Goal: Information Seeking & Learning: Learn about a topic

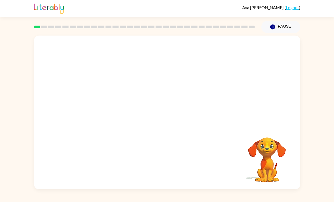
click at [153, 85] on video "Your browser must support playing .mp4 files to use Literably. Please try using…" at bounding box center [167, 81] width 267 height 91
click at [181, 97] on video "Your browser must support playing .mp4 files to use Literably. Please try using…" at bounding box center [167, 81] width 267 height 91
click at [199, 87] on video "Your browser must support playing .mp4 files to use Literably. Please try using…" at bounding box center [167, 81] width 267 height 91
click at [178, 115] on div at bounding box center [167, 115] width 34 height 20
click at [36, 28] on rect at bounding box center [37, 27] width 6 height 3
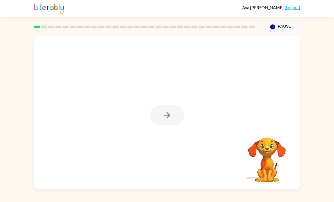
click at [37, 26] on rect at bounding box center [37, 27] width 6 height 3
click at [173, 113] on button "button" at bounding box center [167, 115] width 34 height 20
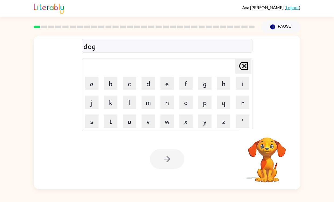
click at [172, 155] on div at bounding box center [167, 159] width 34 height 20
click at [171, 158] on div at bounding box center [167, 159] width 34 height 20
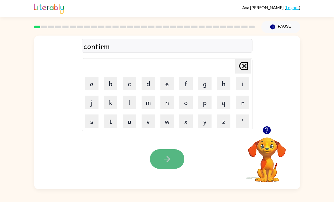
click at [165, 156] on icon "button" at bounding box center [166, 158] width 9 height 9
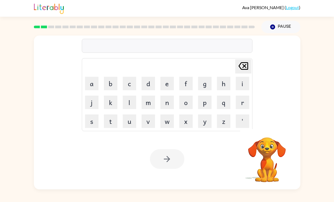
click at [159, 45] on div at bounding box center [167, 46] width 171 height 14
click at [163, 46] on div at bounding box center [167, 46] width 171 height 14
click at [168, 46] on div at bounding box center [167, 46] width 171 height 14
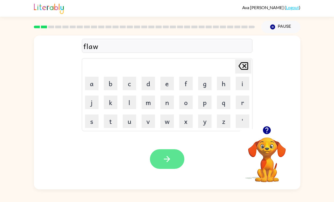
click at [166, 156] on icon "button" at bounding box center [166, 158] width 9 height 9
click at [171, 160] on icon "button" at bounding box center [166, 158] width 9 height 9
click at [160, 156] on button "button" at bounding box center [167, 159] width 34 height 20
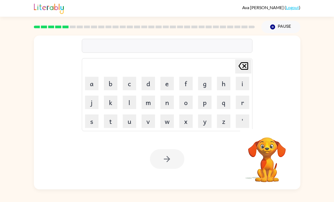
click at [160, 51] on div at bounding box center [167, 46] width 171 height 14
click at [160, 48] on div at bounding box center [167, 46] width 171 height 14
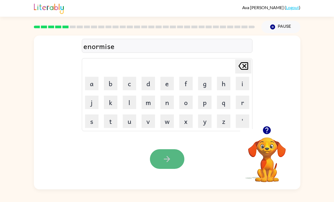
click at [166, 157] on icon "button" at bounding box center [166, 158] width 9 height 9
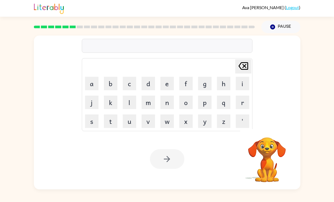
click at [171, 47] on div at bounding box center [167, 46] width 171 height 14
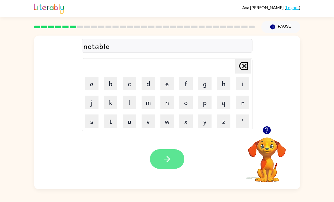
click at [167, 153] on button "button" at bounding box center [167, 159] width 34 height 20
click at [166, 152] on button "button" at bounding box center [167, 159] width 34 height 20
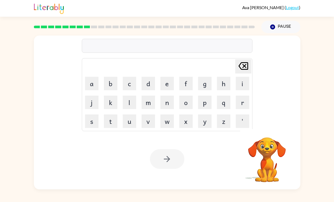
click at [151, 40] on div at bounding box center [167, 46] width 171 height 14
click at [151, 43] on div at bounding box center [167, 46] width 171 height 14
click at [151, 49] on div at bounding box center [167, 46] width 171 height 14
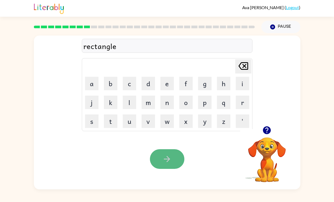
click at [166, 160] on icon "button" at bounding box center [166, 158] width 9 height 9
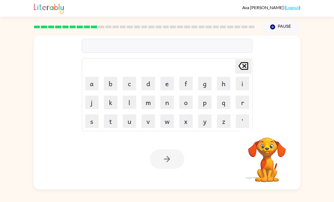
click at [148, 48] on div at bounding box center [167, 46] width 171 height 14
click at [149, 45] on div at bounding box center [167, 46] width 171 height 14
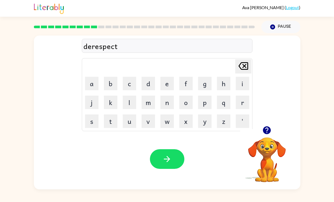
click at [92, 47] on div "derespect" at bounding box center [168, 45] width 168 height 11
click at [123, 48] on div "derespects" at bounding box center [168, 45] width 168 height 11
click at [128, 46] on div "derespects" at bounding box center [168, 45] width 168 height 11
click at [122, 46] on div "derespects" at bounding box center [168, 45] width 168 height 11
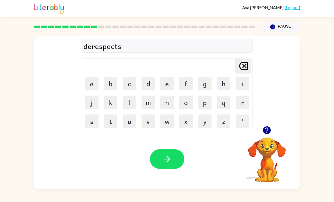
click at [122, 46] on div "derespects" at bounding box center [168, 45] width 168 height 11
click at [245, 65] on icon at bounding box center [244, 66] width 10 height 8
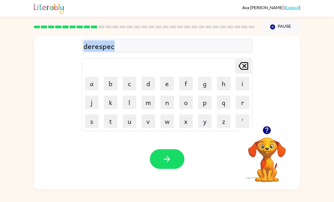
click at [245, 65] on icon at bounding box center [244, 66] width 10 height 8
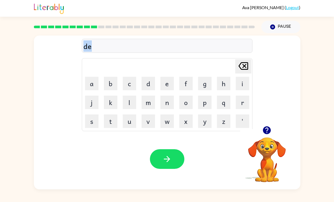
click at [245, 65] on icon at bounding box center [244, 66] width 10 height 8
type button "delete"
click at [118, 160] on div "Your browser must support playing .mp4 files to use Literably. Please try using…" at bounding box center [167, 159] width 267 height 61
click at [102, 50] on div "desraspect" at bounding box center [168, 45] width 168 height 11
click at [102, 47] on div "desraspeci" at bounding box center [168, 45] width 168 height 11
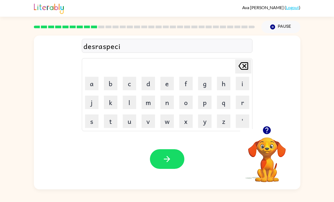
click at [245, 68] on icon "[PERSON_NAME] last character input" at bounding box center [243, 66] width 13 height 13
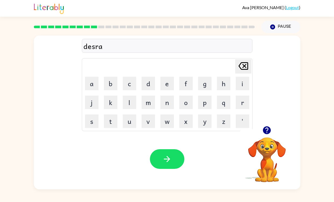
click at [245, 68] on icon "[PERSON_NAME] last character input" at bounding box center [243, 66] width 13 height 13
click at [155, 160] on button "button" at bounding box center [167, 159] width 34 height 20
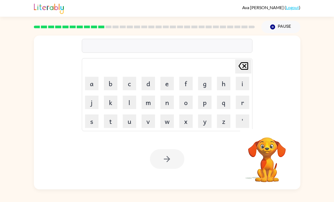
click at [163, 52] on div at bounding box center [167, 46] width 171 height 14
click at [166, 46] on div at bounding box center [167, 46] width 171 height 14
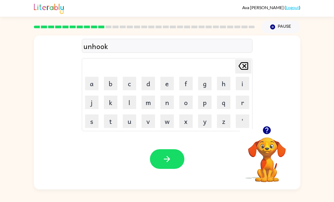
click at [163, 148] on div "Your browser must support playing .mp4 files to use Literably. Please try using…" at bounding box center [167, 159] width 267 height 61
click at [162, 150] on button "button" at bounding box center [167, 159] width 34 height 20
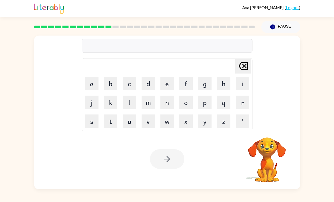
click at [157, 43] on div at bounding box center [167, 46] width 171 height 14
click at [150, 92] on td "d" at bounding box center [148, 83] width 18 height 18
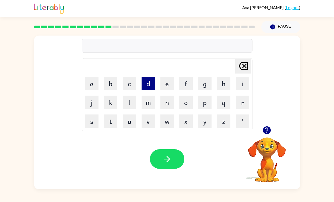
click at [150, 87] on button "d" at bounding box center [148, 83] width 13 height 13
click at [189, 106] on button "o" at bounding box center [185, 102] width 13 height 13
click at [166, 106] on button "n" at bounding box center [167, 102] width 13 height 13
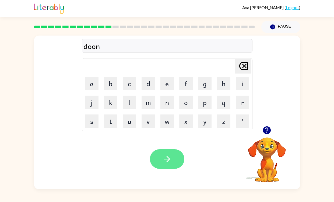
click at [168, 151] on button "button" at bounding box center [167, 159] width 34 height 20
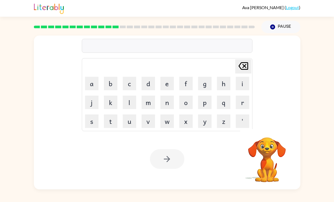
click at [164, 48] on div at bounding box center [167, 46] width 171 height 14
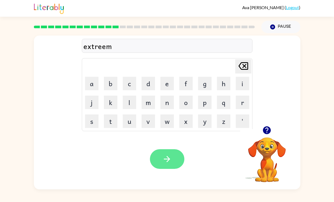
click at [158, 162] on button "button" at bounding box center [167, 159] width 34 height 20
click at [170, 158] on icon "button" at bounding box center [166, 158] width 9 height 9
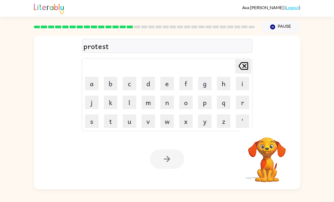
click at [173, 160] on div at bounding box center [167, 159] width 34 height 20
click at [173, 160] on button "button" at bounding box center [167, 159] width 34 height 20
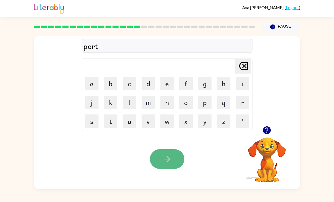
click at [175, 162] on button "button" at bounding box center [167, 159] width 34 height 20
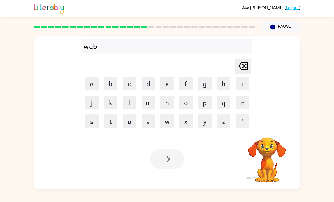
click at [168, 161] on div at bounding box center [167, 159] width 34 height 20
click at [169, 161] on icon "button" at bounding box center [166, 158] width 9 height 9
click at [164, 48] on div at bounding box center [167, 46] width 171 height 14
click at [166, 46] on div at bounding box center [167, 46] width 171 height 14
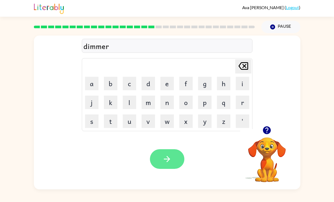
click at [176, 158] on button "button" at bounding box center [167, 159] width 34 height 20
click at [168, 164] on icon "button" at bounding box center [166, 158] width 9 height 9
click at [166, 156] on icon "button" at bounding box center [166, 158] width 9 height 9
click at [169, 165] on button "button" at bounding box center [167, 159] width 34 height 20
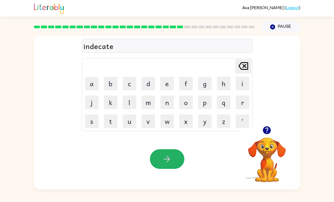
click at [170, 160] on icon "button" at bounding box center [166, 158] width 9 height 9
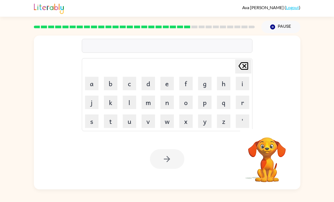
click at [175, 48] on div at bounding box center [167, 46] width 171 height 14
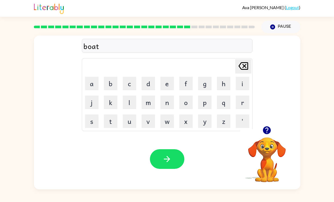
click at [101, 47] on div "boat" at bounding box center [168, 45] width 168 height 11
click at [102, 45] on div "boat" at bounding box center [168, 45] width 168 height 11
click at [126, 47] on div "boathouse" at bounding box center [168, 45] width 168 height 11
click at [241, 66] on icon "[PERSON_NAME] last character input" at bounding box center [243, 66] width 13 height 13
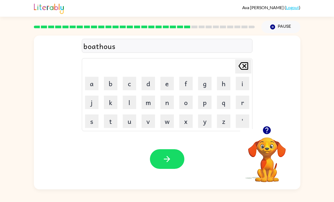
click at [241, 66] on icon "[PERSON_NAME] last character input" at bounding box center [243, 66] width 13 height 13
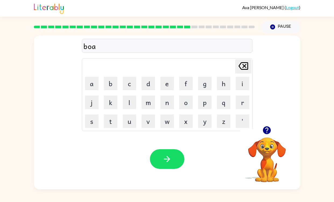
type button "delete"
click at [236, 59] on button "[PERSON_NAME] last character input" at bounding box center [244, 66] width 16 height 14
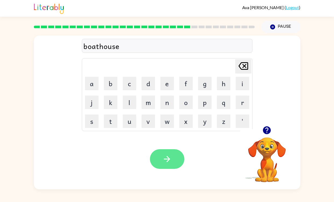
click at [172, 155] on button "button" at bounding box center [167, 159] width 34 height 20
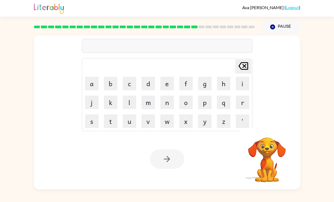
click at [170, 43] on div at bounding box center [167, 46] width 171 height 14
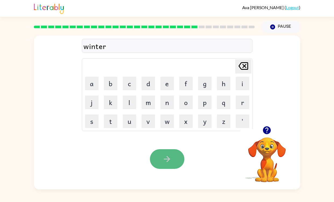
click at [170, 163] on icon "button" at bounding box center [166, 158] width 9 height 9
click at [170, 155] on icon "button" at bounding box center [166, 158] width 9 height 9
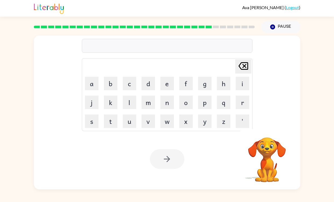
click at [125, 48] on div at bounding box center [167, 46] width 171 height 14
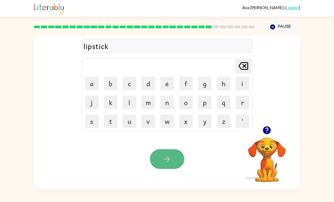
click at [175, 162] on button "button" at bounding box center [167, 159] width 34 height 20
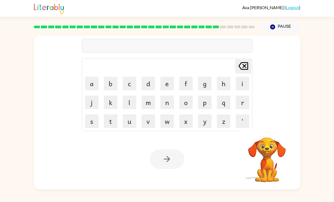
click at [151, 47] on div at bounding box center [167, 46] width 171 height 14
click at [151, 45] on div at bounding box center [167, 46] width 171 height 14
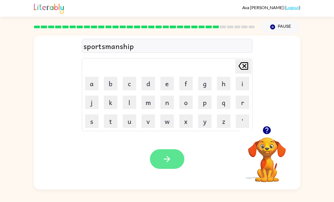
click at [164, 150] on button "button" at bounding box center [167, 159] width 34 height 20
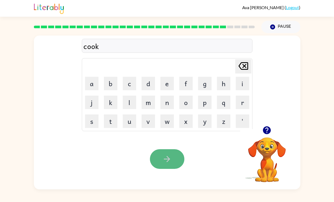
click at [173, 162] on button "button" at bounding box center [167, 159] width 34 height 20
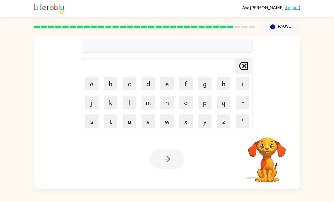
click at [191, 46] on div at bounding box center [167, 46] width 171 height 14
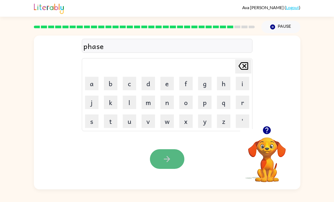
click at [174, 156] on button "button" at bounding box center [167, 159] width 34 height 20
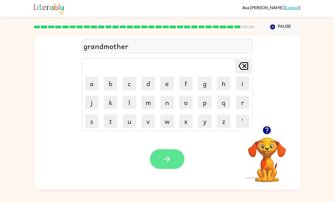
click at [159, 161] on button "button" at bounding box center [167, 159] width 34 height 20
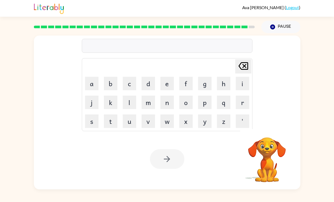
click at [164, 44] on div at bounding box center [167, 46] width 171 height 14
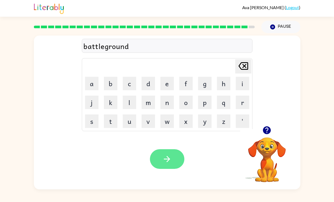
click at [164, 154] on button "button" at bounding box center [167, 159] width 34 height 20
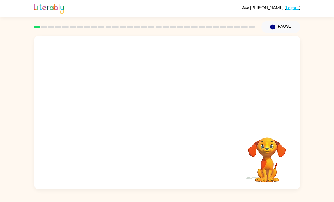
click at [106, 103] on video "Your browser must support playing .mp4 files to use Literably. Please try using…" at bounding box center [167, 81] width 267 height 91
click at [110, 102] on video "Your browser must support playing .mp4 files to use Literably. Please try using…" at bounding box center [167, 81] width 267 height 91
click at [106, 102] on video "Your browser must support playing .mp4 files to use Literably. Please try using…" at bounding box center [167, 81] width 267 height 91
click at [171, 117] on icon "button" at bounding box center [166, 114] width 9 height 9
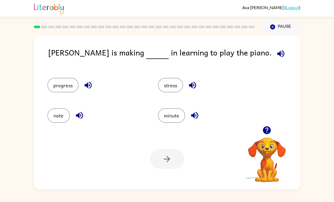
click at [53, 76] on div "progress" at bounding box center [92, 83] width 111 height 30
click at [56, 81] on button "progress" at bounding box center [62, 85] width 31 height 15
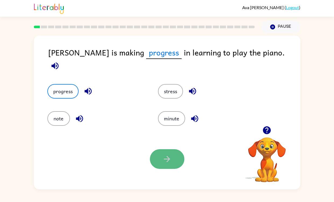
click at [168, 162] on icon "button" at bounding box center [166, 158] width 9 height 9
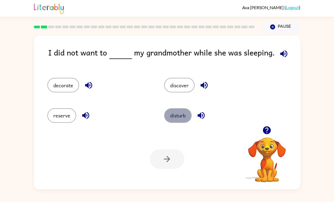
click at [178, 122] on button "disturb" at bounding box center [177, 115] width 27 height 15
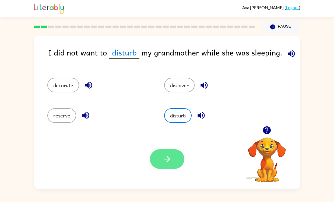
click at [171, 151] on button "button" at bounding box center [167, 159] width 34 height 20
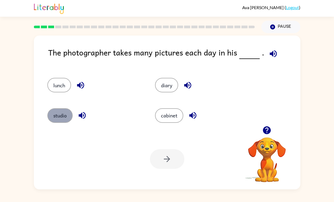
click at [62, 113] on button "studio" at bounding box center [59, 115] width 25 height 15
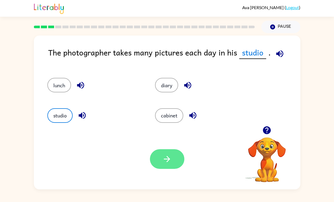
click at [175, 167] on button "button" at bounding box center [167, 159] width 34 height 20
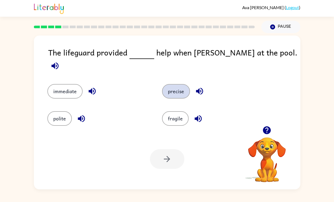
click at [175, 84] on button "precise" at bounding box center [176, 91] width 28 height 15
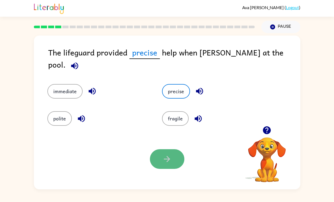
click at [169, 160] on icon "button" at bounding box center [167, 159] width 6 height 6
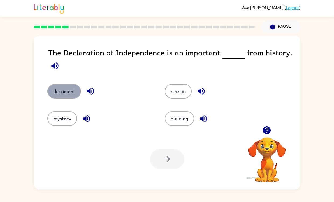
click at [74, 90] on button "document" at bounding box center [64, 91] width 34 height 15
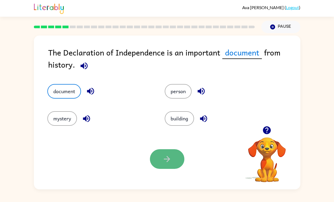
click at [167, 165] on button "button" at bounding box center [167, 159] width 34 height 20
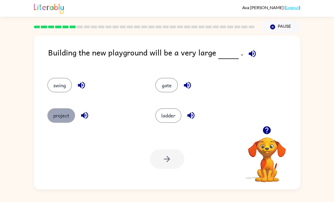
click at [71, 114] on button "project" at bounding box center [61, 115] width 28 height 15
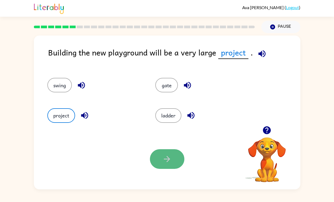
click at [159, 155] on button "button" at bounding box center [167, 159] width 34 height 20
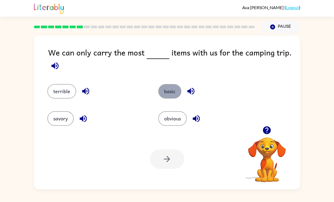
click at [167, 91] on button "basic" at bounding box center [169, 91] width 23 height 15
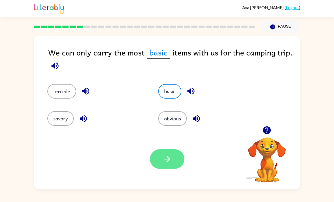
click at [174, 162] on button "button" at bounding box center [167, 159] width 34 height 20
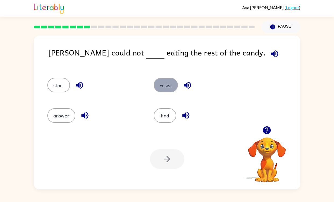
click at [164, 88] on button "resist" at bounding box center [166, 85] width 24 height 15
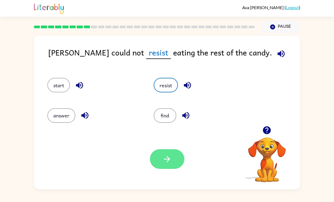
click at [157, 165] on button "button" at bounding box center [167, 159] width 34 height 20
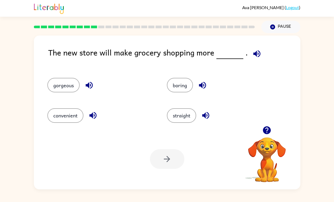
click at [66, 123] on div "convenient" at bounding box center [97, 113] width 120 height 30
click at [68, 118] on button "convenient" at bounding box center [65, 115] width 36 height 15
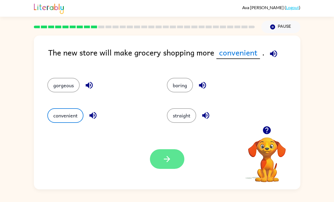
click at [158, 160] on button "button" at bounding box center [167, 159] width 34 height 20
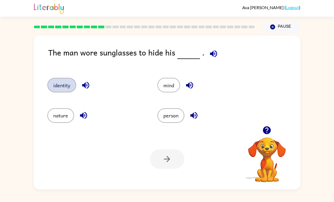
click at [70, 90] on button "identity" at bounding box center [61, 85] width 29 height 15
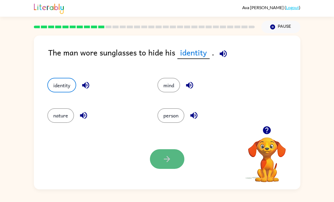
click at [155, 168] on button "button" at bounding box center [167, 159] width 34 height 20
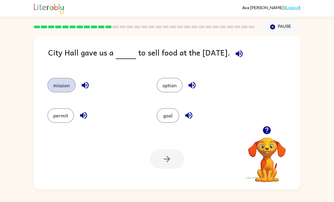
click at [65, 87] on button "mission" at bounding box center [61, 85] width 28 height 15
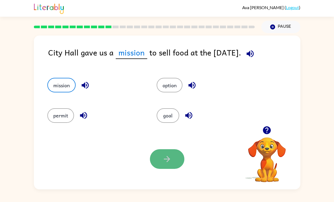
click at [172, 162] on button "button" at bounding box center [167, 159] width 34 height 20
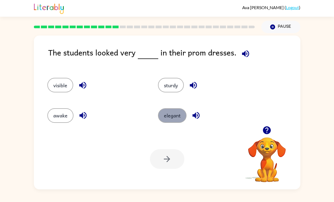
click at [173, 119] on button "elegant" at bounding box center [172, 115] width 29 height 15
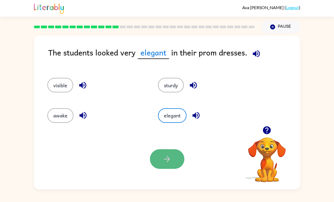
click at [170, 156] on icon "button" at bounding box center [166, 158] width 9 height 9
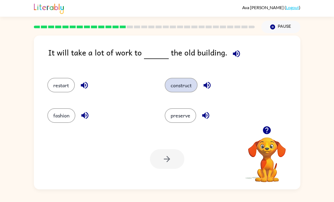
click at [183, 88] on button "construct" at bounding box center [181, 85] width 33 height 15
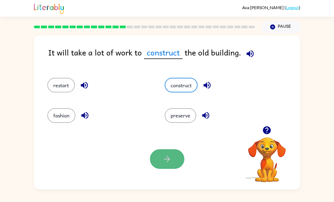
click at [173, 160] on button "button" at bounding box center [167, 159] width 34 height 20
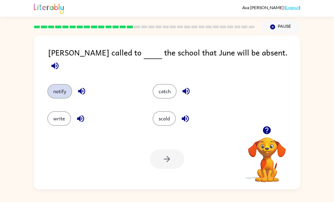
click at [61, 86] on button "notify" at bounding box center [59, 91] width 25 height 15
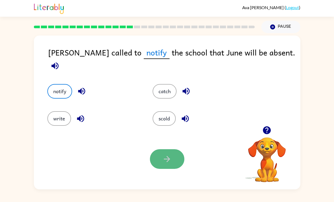
click at [163, 155] on icon "button" at bounding box center [166, 158] width 9 height 9
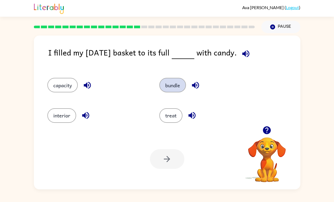
click at [174, 89] on button "bundle" at bounding box center [173, 85] width 27 height 15
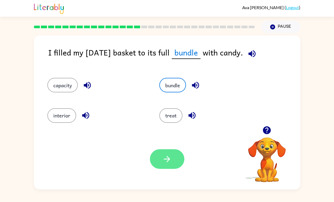
click at [164, 163] on icon "button" at bounding box center [166, 158] width 9 height 9
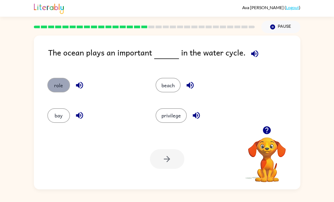
click at [64, 90] on button "role" at bounding box center [58, 85] width 23 height 15
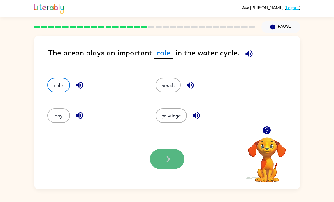
click at [164, 160] on icon "button" at bounding box center [166, 158] width 9 height 9
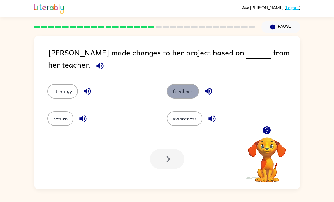
click at [182, 91] on button "feedback" at bounding box center [183, 91] width 32 height 15
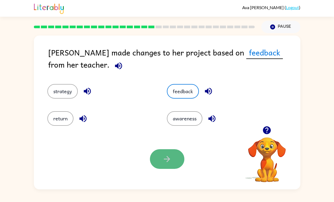
click at [167, 167] on button "button" at bounding box center [167, 159] width 34 height 20
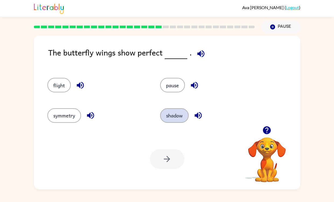
click at [162, 115] on button "shadow" at bounding box center [174, 115] width 29 height 15
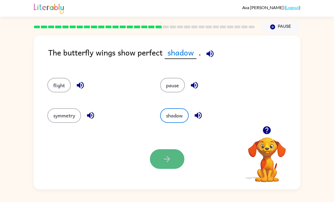
click at [160, 158] on button "button" at bounding box center [167, 159] width 34 height 20
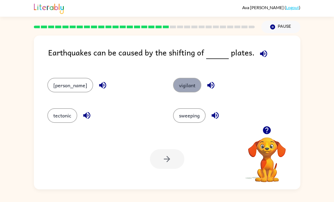
click at [173, 84] on button "vigilant" at bounding box center [187, 85] width 28 height 15
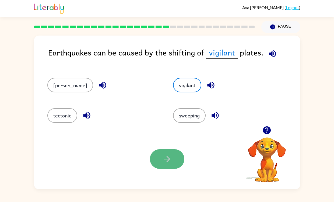
click at [172, 155] on button "button" at bounding box center [167, 159] width 34 height 20
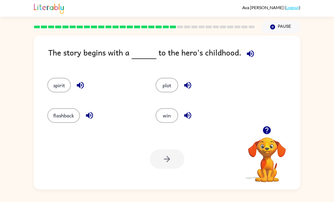
click at [85, 114] on icon "button" at bounding box center [89, 115] width 9 height 9
click at [76, 117] on button "flashback" at bounding box center [63, 115] width 33 height 15
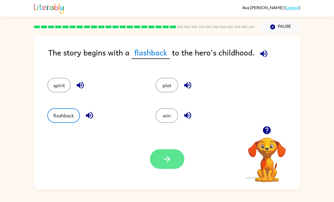
click at [167, 161] on icon "button" at bounding box center [167, 159] width 6 height 6
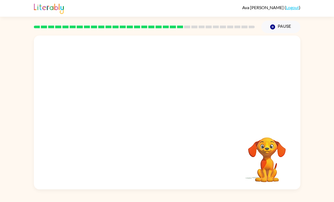
click at [123, 110] on video "Your browser must support playing .mp4 files to use Literably. Please try using…" at bounding box center [167, 81] width 267 height 91
click at [121, 109] on video "Your browser must support playing .mp4 files to use Literably. Please try using…" at bounding box center [167, 81] width 267 height 91
click at [122, 109] on video "Your browser must support playing .mp4 files to use Literably. Please try using…" at bounding box center [167, 81] width 267 height 91
click at [171, 116] on div at bounding box center [167, 115] width 34 height 20
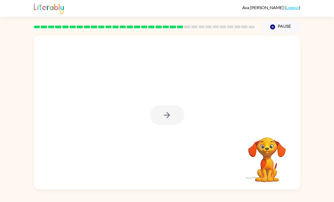
click at [171, 116] on div at bounding box center [167, 115] width 34 height 20
click at [171, 116] on icon "button" at bounding box center [166, 114] width 9 height 9
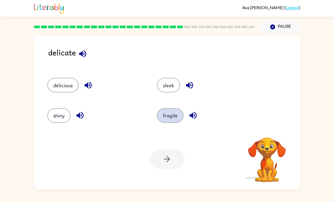
click at [164, 116] on button "fragile" at bounding box center [170, 115] width 27 height 15
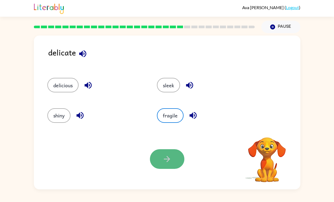
click at [166, 152] on button "button" at bounding box center [167, 159] width 34 height 20
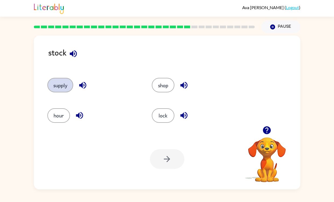
click at [66, 89] on button "supply" at bounding box center [60, 85] width 26 height 15
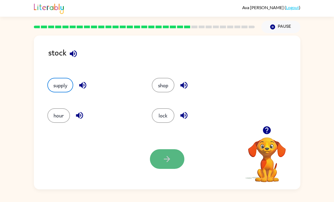
click at [168, 160] on icon "button" at bounding box center [166, 158] width 9 height 9
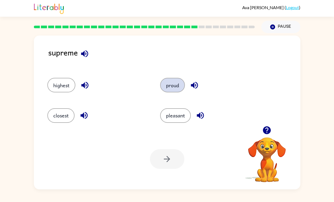
click at [175, 81] on button "proud" at bounding box center [172, 85] width 25 height 15
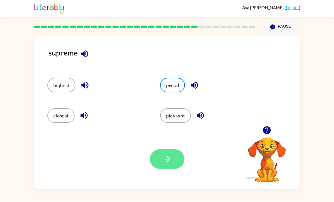
click at [170, 167] on button "button" at bounding box center [167, 159] width 34 height 20
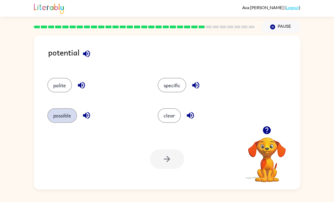
click at [62, 119] on button "possible" at bounding box center [62, 115] width 30 height 15
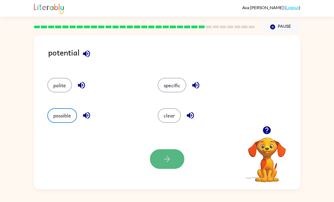
click at [163, 159] on icon "button" at bounding box center [166, 158] width 9 height 9
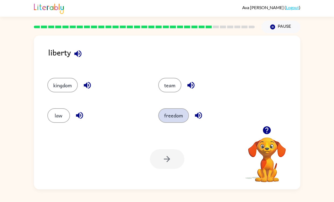
click at [169, 118] on button "freedom" at bounding box center [173, 115] width 31 height 15
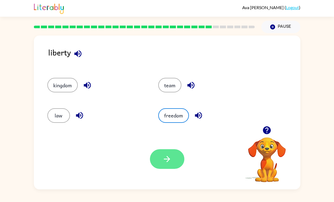
click at [172, 165] on button "button" at bounding box center [167, 159] width 34 height 20
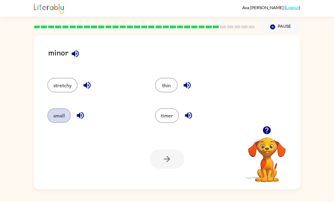
click at [58, 113] on button "small" at bounding box center [58, 115] width 23 height 15
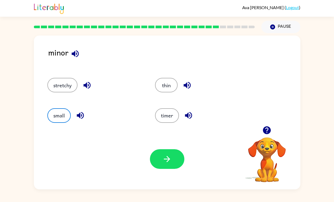
click at [188, 168] on div "Your browser must support playing .mp4 files to use Literably. Please try using…" at bounding box center [167, 159] width 267 height 61
click at [176, 159] on button "button" at bounding box center [167, 159] width 34 height 20
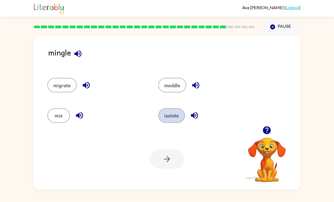
click at [177, 112] on button "isolate" at bounding box center [171, 115] width 27 height 15
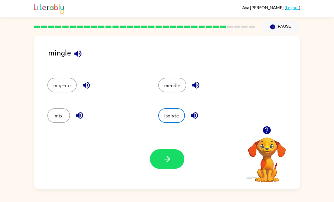
click at [158, 149] on div "Your browser must support playing .mp4 files to use Literably. Please try using…" at bounding box center [167, 159] width 267 height 61
click at [158, 152] on button "button" at bounding box center [167, 159] width 34 height 20
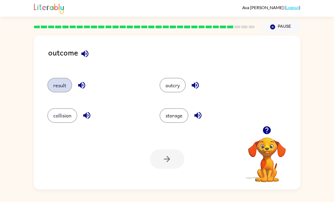
click at [68, 84] on button "result" at bounding box center [59, 85] width 25 height 15
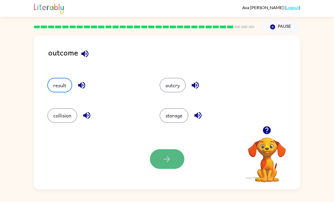
click at [159, 157] on button "button" at bounding box center [167, 159] width 34 height 20
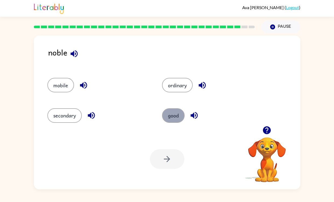
click at [179, 117] on button "good" at bounding box center [173, 115] width 23 height 15
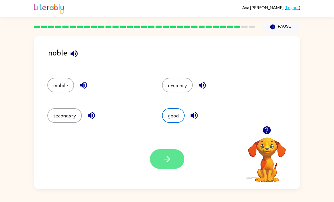
click at [173, 155] on button "button" at bounding box center [167, 159] width 34 height 20
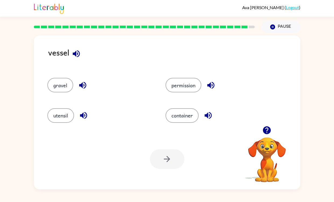
click at [182, 94] on div "permission" at bounding box center [214, 83] width 119 height 30
click at [182, 85] on button "permission" at bounding box center [184, 85] width 36 height 15
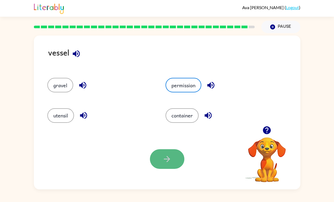
click at [160, 164] on button "button" at bounding box center [167, 159] width 34 height 20
